Goal: Navigation & Orientation: Find specific page/section

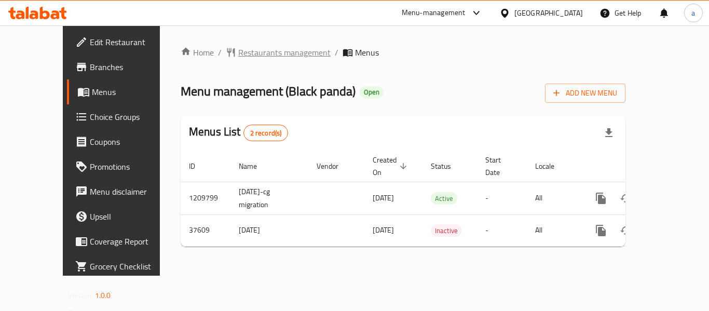
drag, startPoint x: 0, startPoint y: 0, endPoint x: 245, endPoint y: 49, distance: 250.2
click at [245, 49] on span "Restaurants management" at bounding box center [284, 52] width 92 height 12
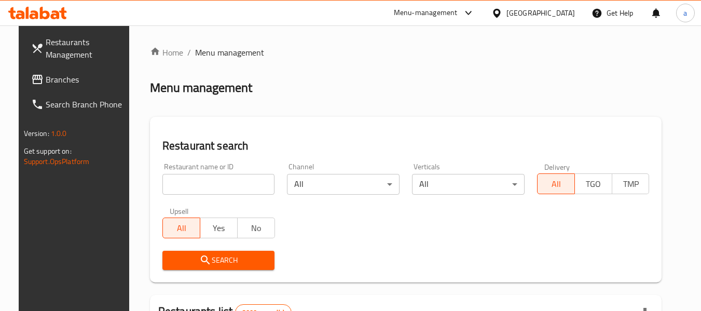
click at [73, 80] on span "Branches" at bounding box center [87, 79] width 82 height 12
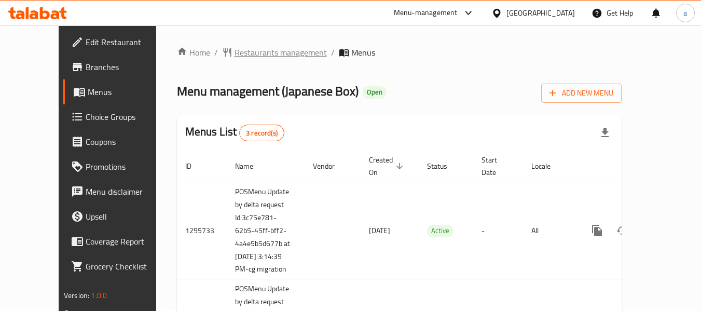
click at [257, 49] on span "Restaurants management" at bounding box center [281, 52] width 92 height 12
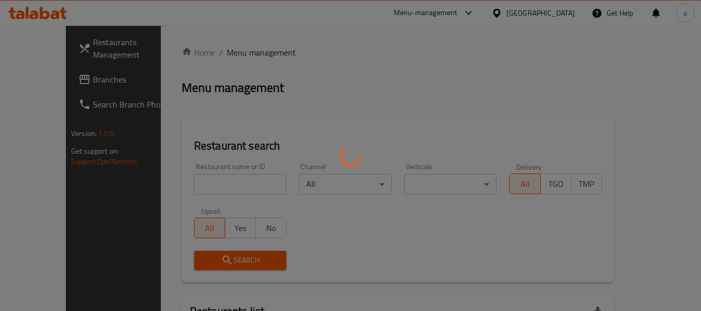
click at [188, 180] on div at bounding box center [350, 155] width 701 height 311
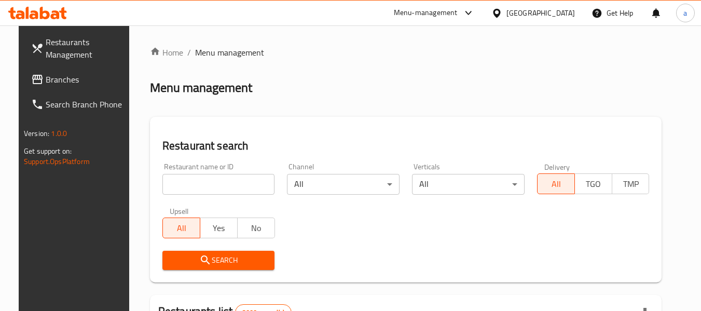
click at [182, 189] on input "search" at bounding box center [218, 184] width 113 height 21
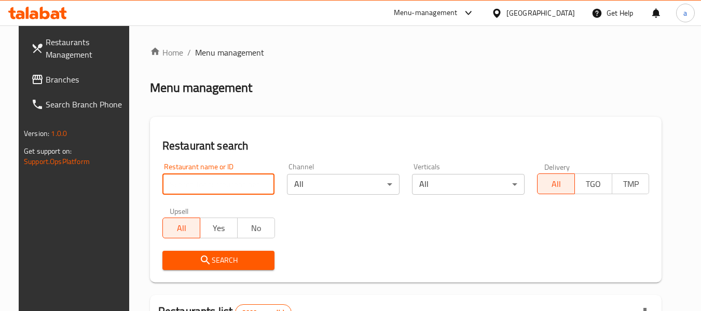
paste input "660632"
type input "660632"
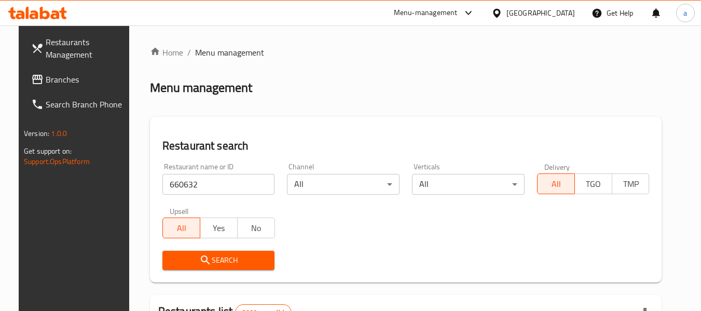
drag, startPoint x: 208, startPoint y: 269, endPoint x: 205, endPoint y: 263, distance: 6.7
click at [208, 265] on span "Search" at bounding box center [219, 260] width 96 height 13
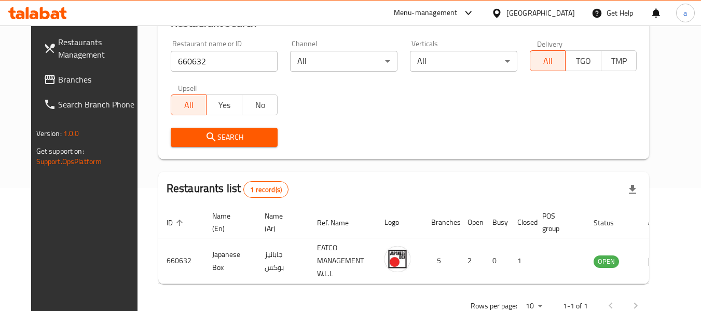
scroll to position [152, 0]
